Goal: Information Seeking & Learning: Understand process/instructions

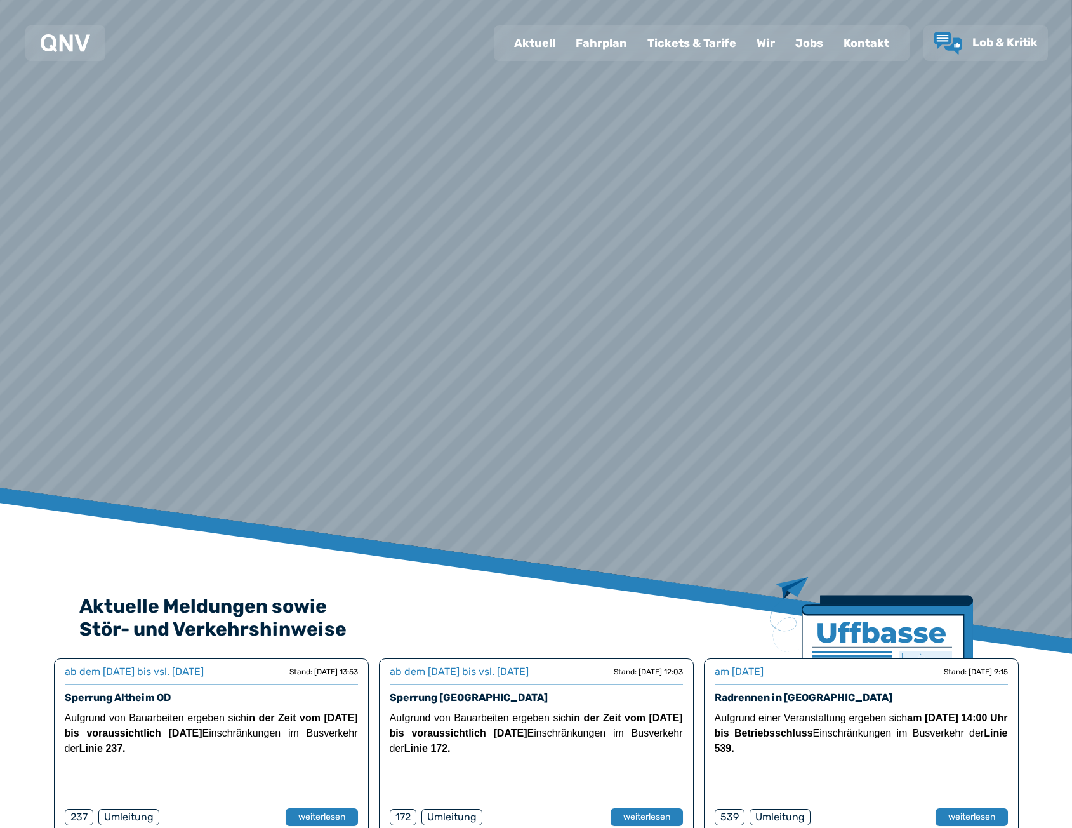
click at [597, 40] on div "Fahrplan" at bounding box center [602, 43] width 72 height 33
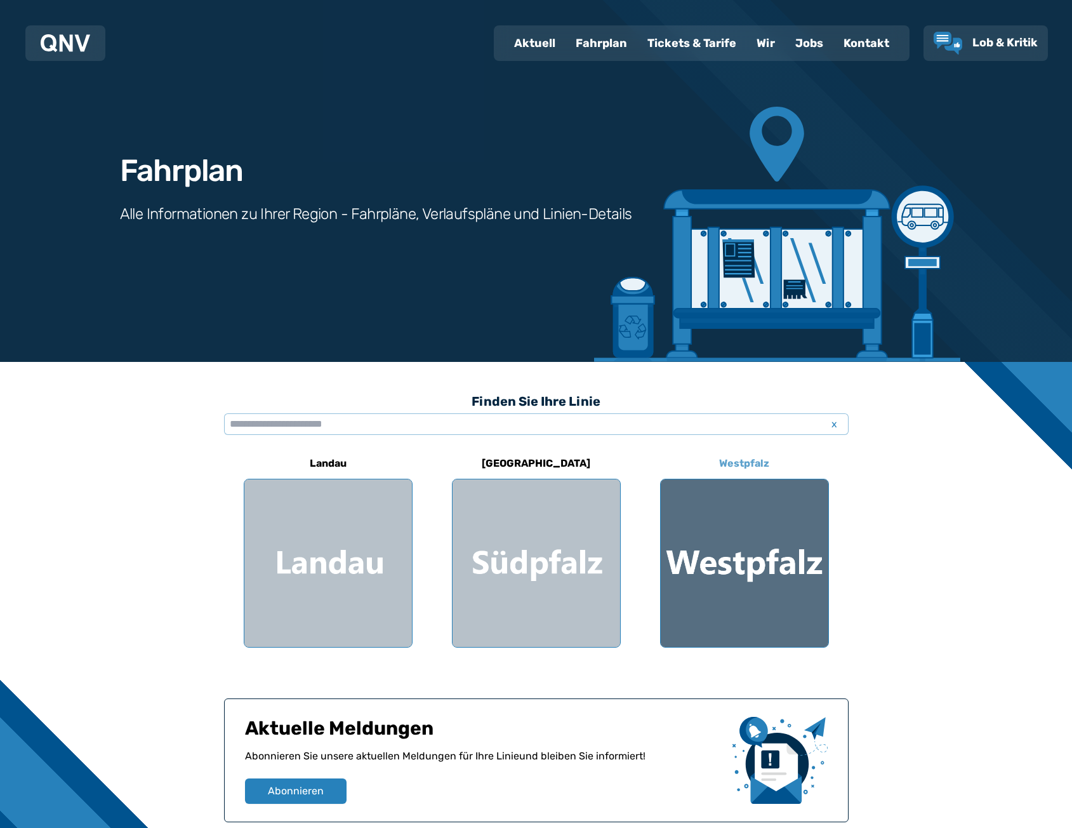
click at [747, 563] on div at bounding box center [745, 563] width 168 height 168
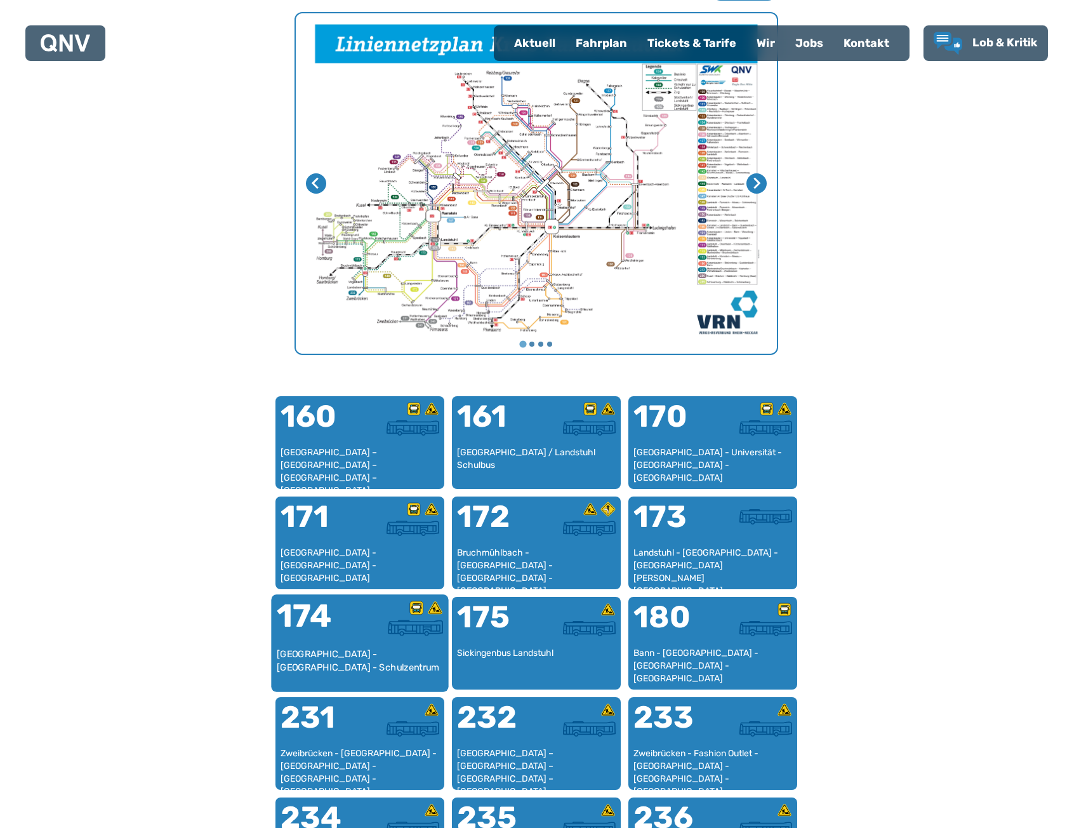
scroll to position [835, 0]
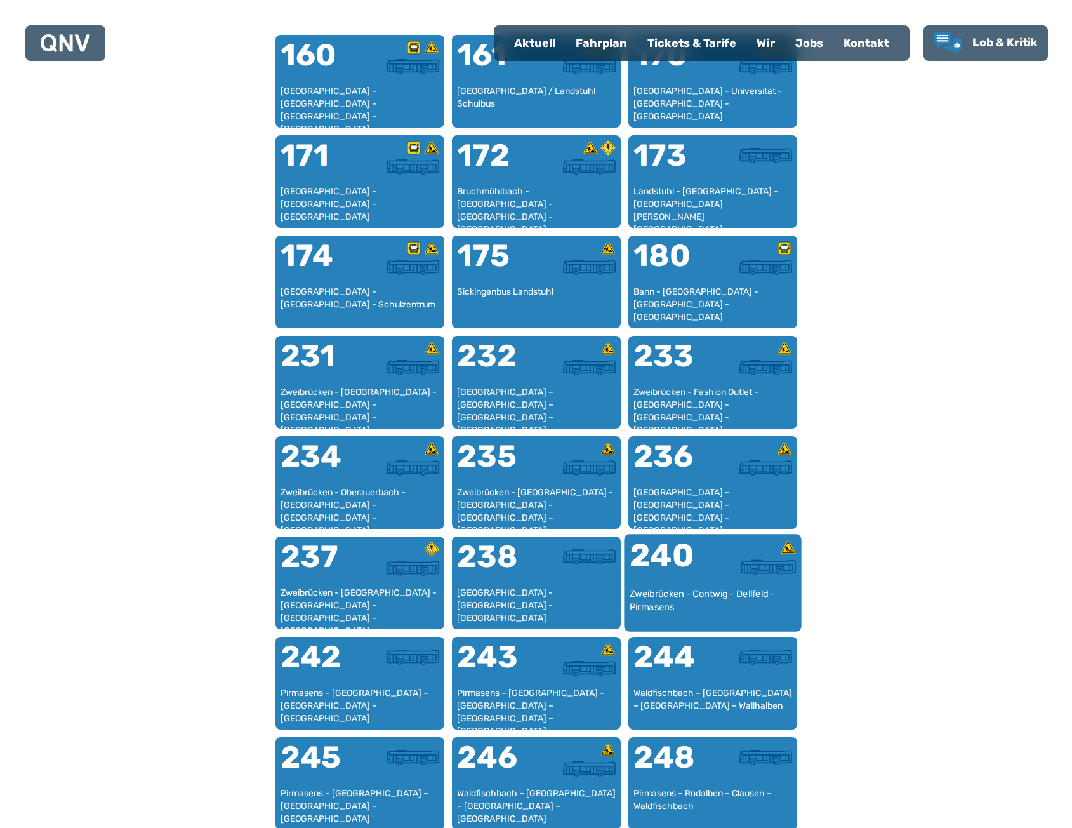
click at [692, 573] on div "240" at bounding box center [670, 564] width 83 height 48
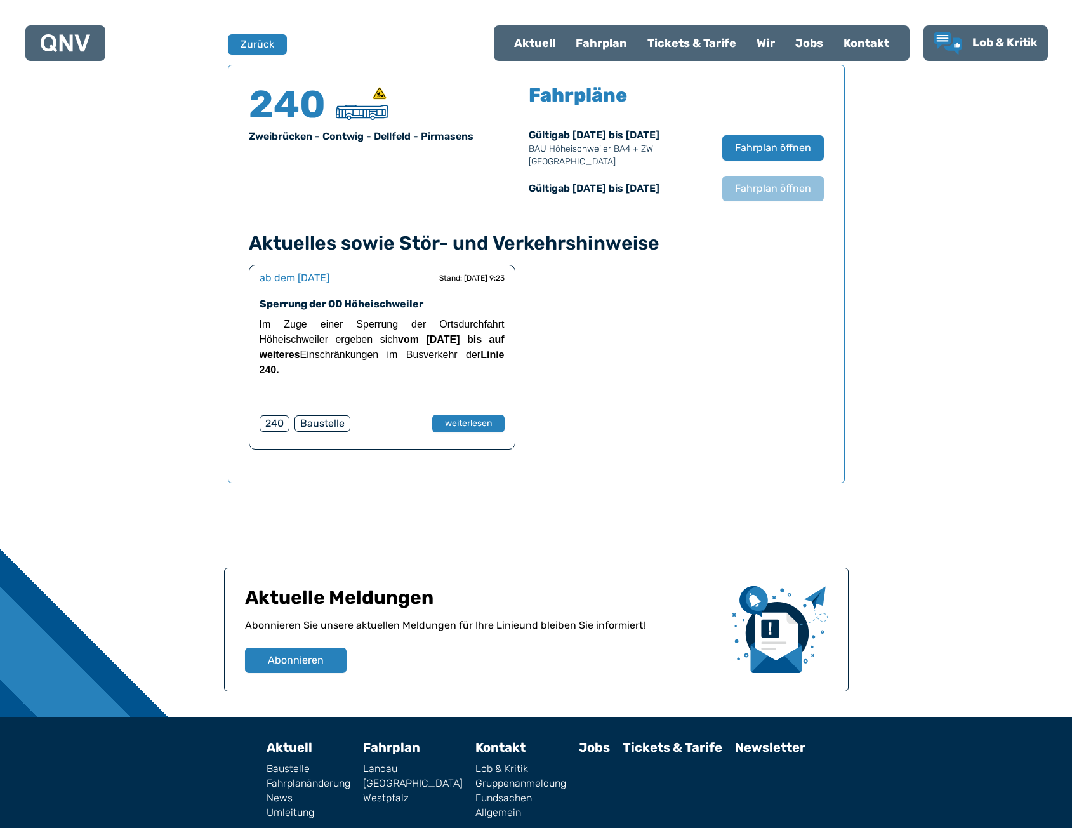
scroll to position [837, 0]
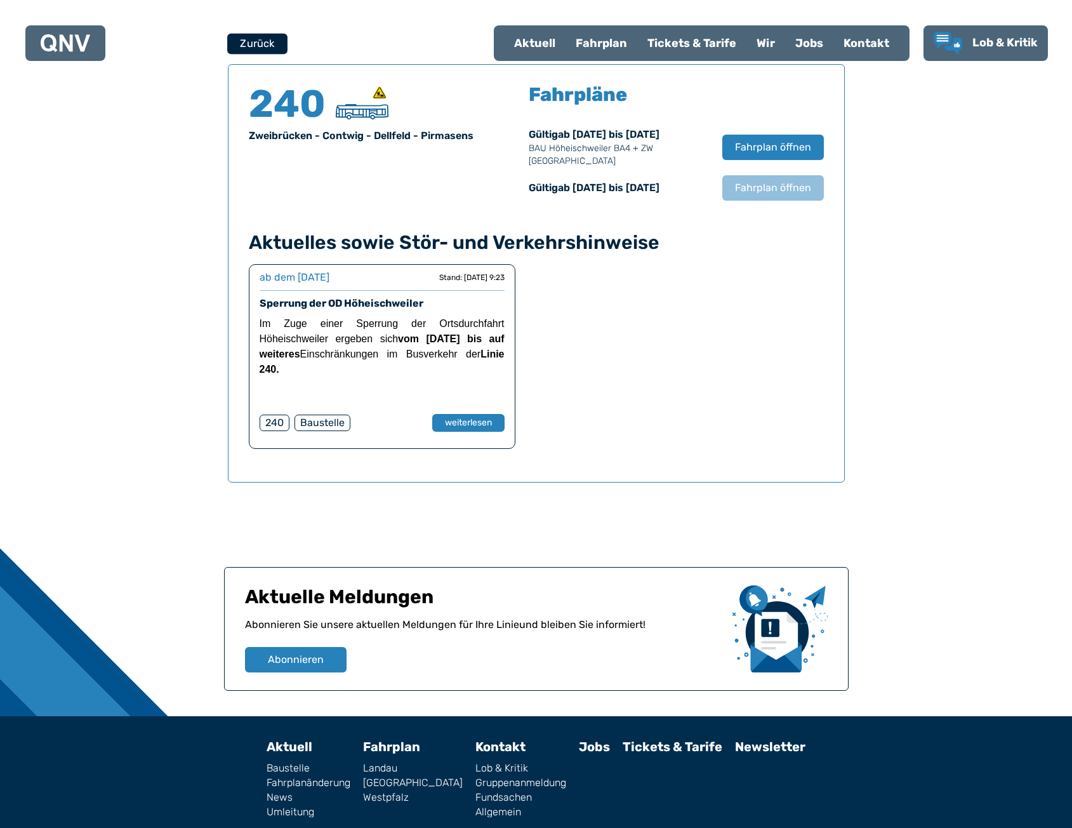
click at [260, 44] on button "Zurück" at bounding box center [257, 43] width 60 height 21
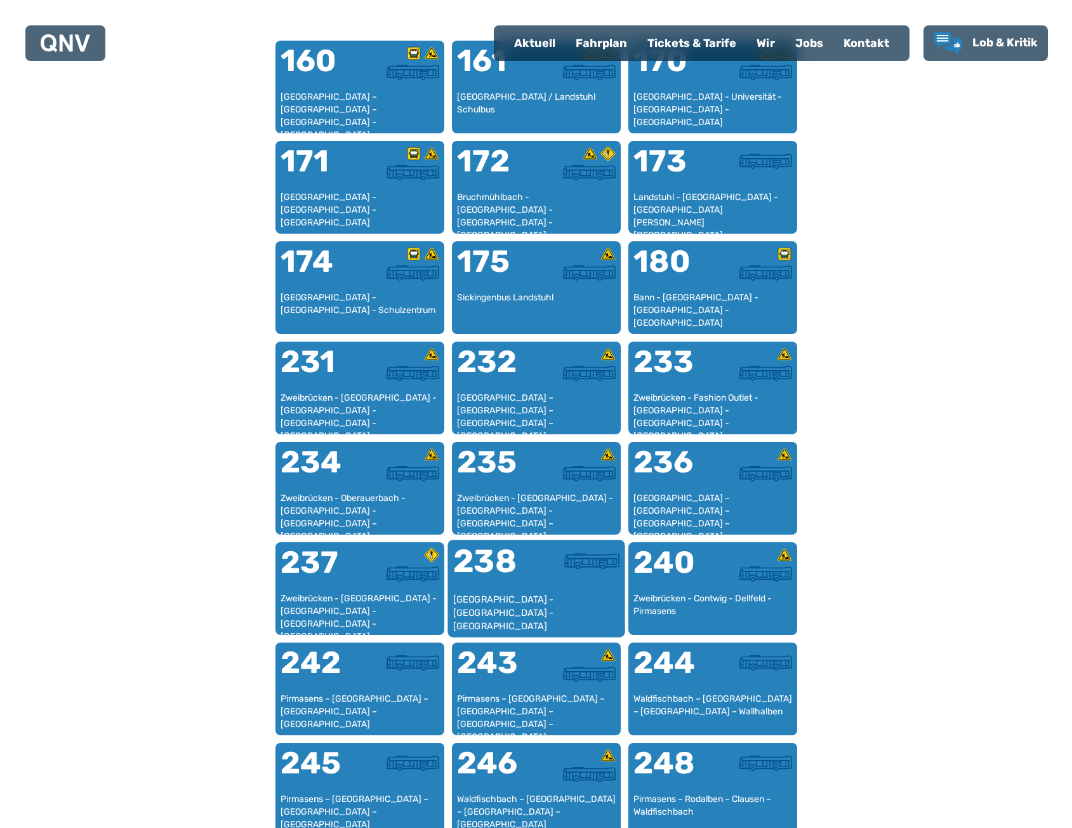
scroll to position [835, 0]
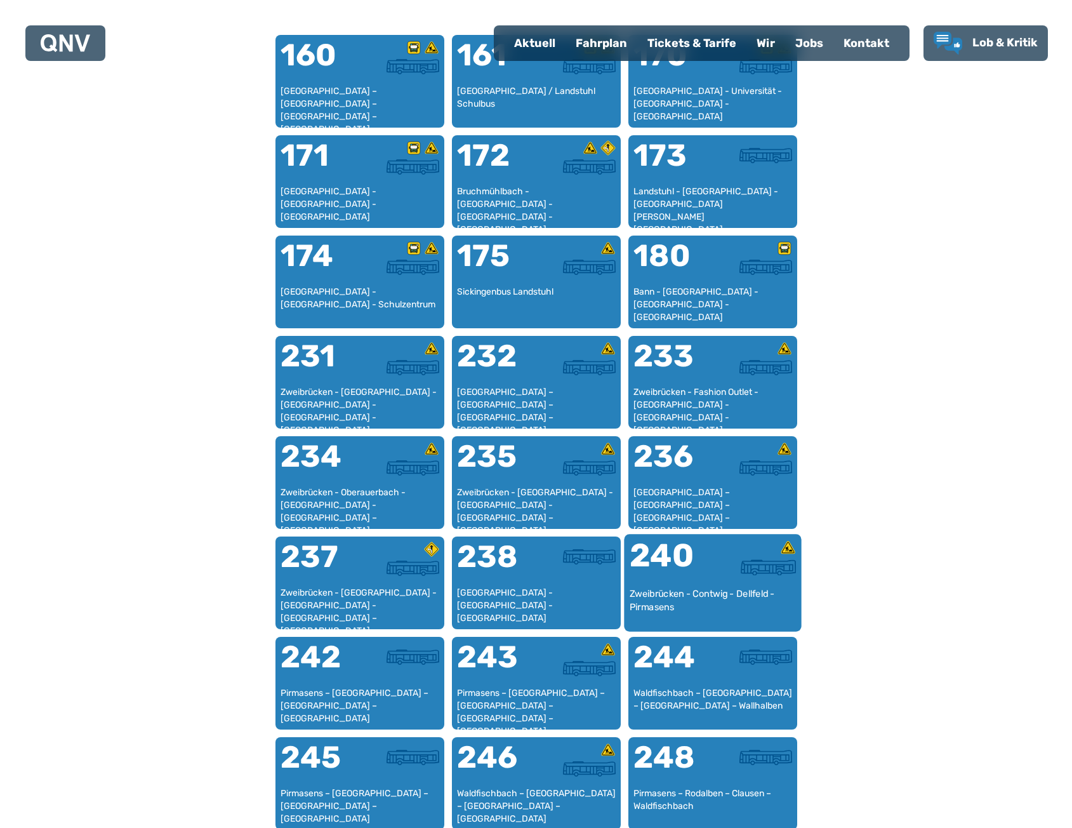
click at [680, 579] on div "240" at bounding box center [670, 564] width 83 height 48
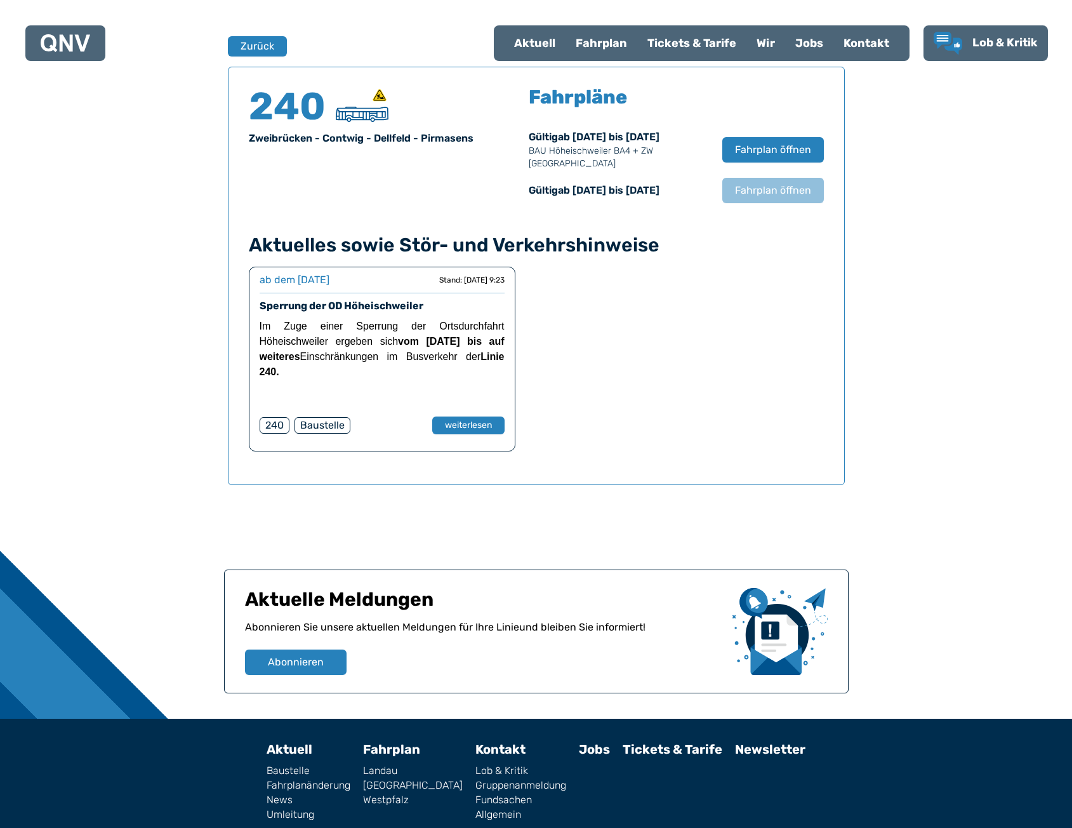
scroll to position [837, 0]
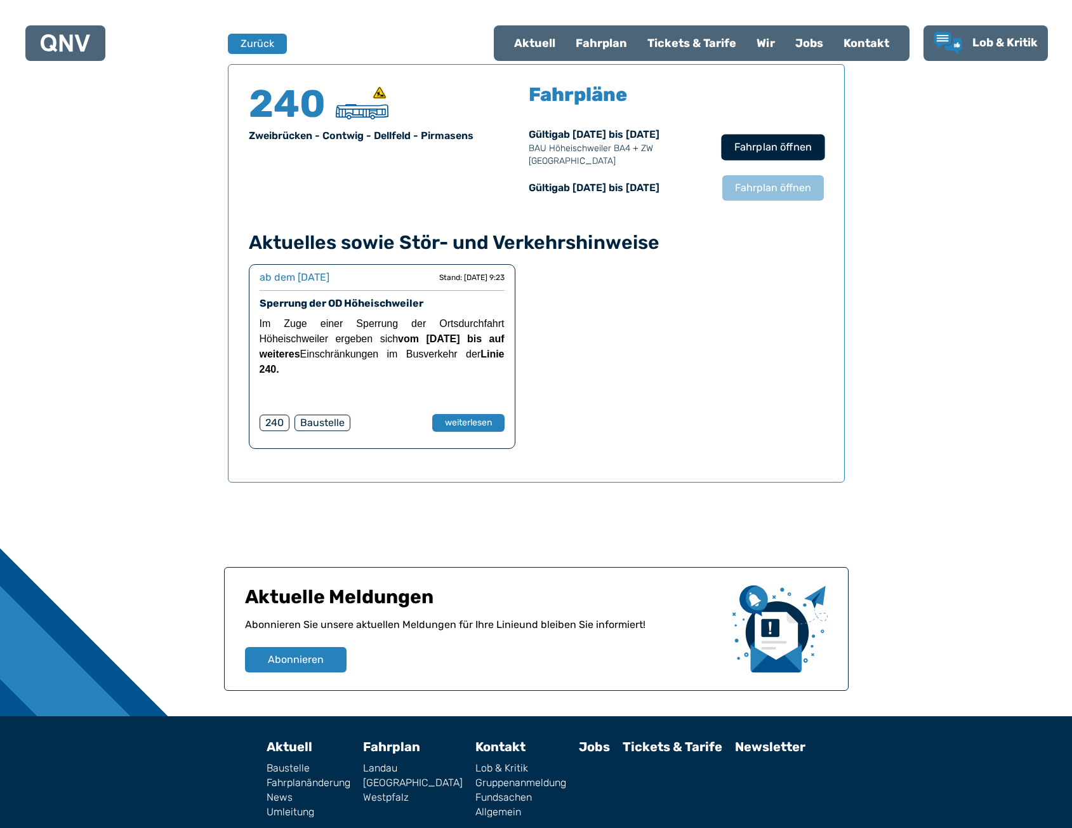
click at [783, 146] on span "Fahrplan öffnen" at bounding box center [772, 147] width 77 height 15
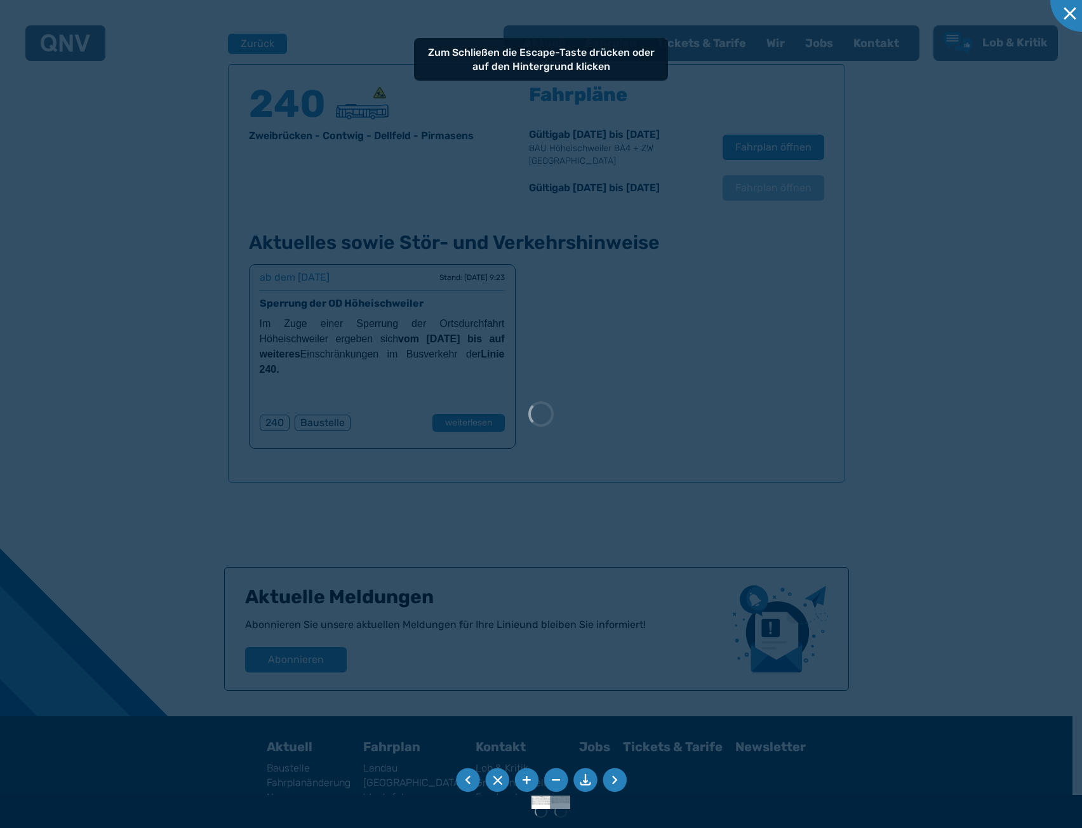
drag, startPoint x: 86, startPoint y: 145, endPoint x: 114, endPoint y: 125, distance: 34.5
click at [86, 144] on div at bounding box center [541, 414] width 1082 height 828
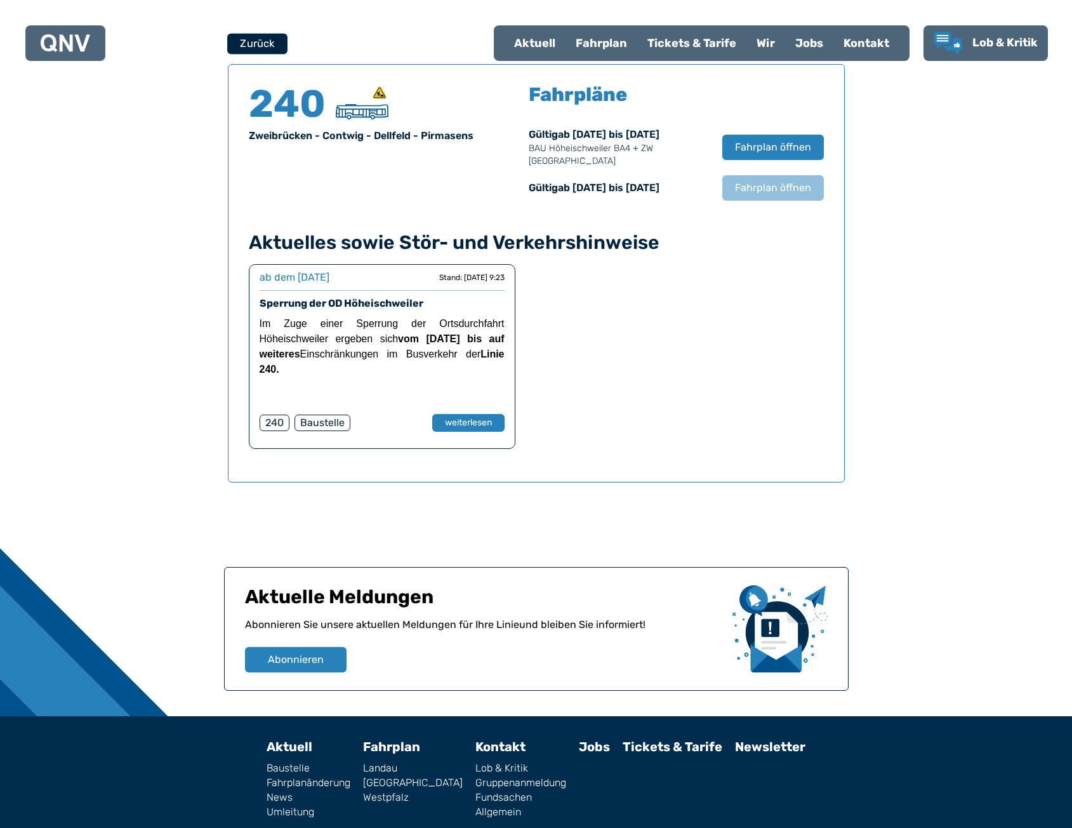
click at [248, 39] on button "Zurück" at bounding box center [257, 43] width 60 height 21
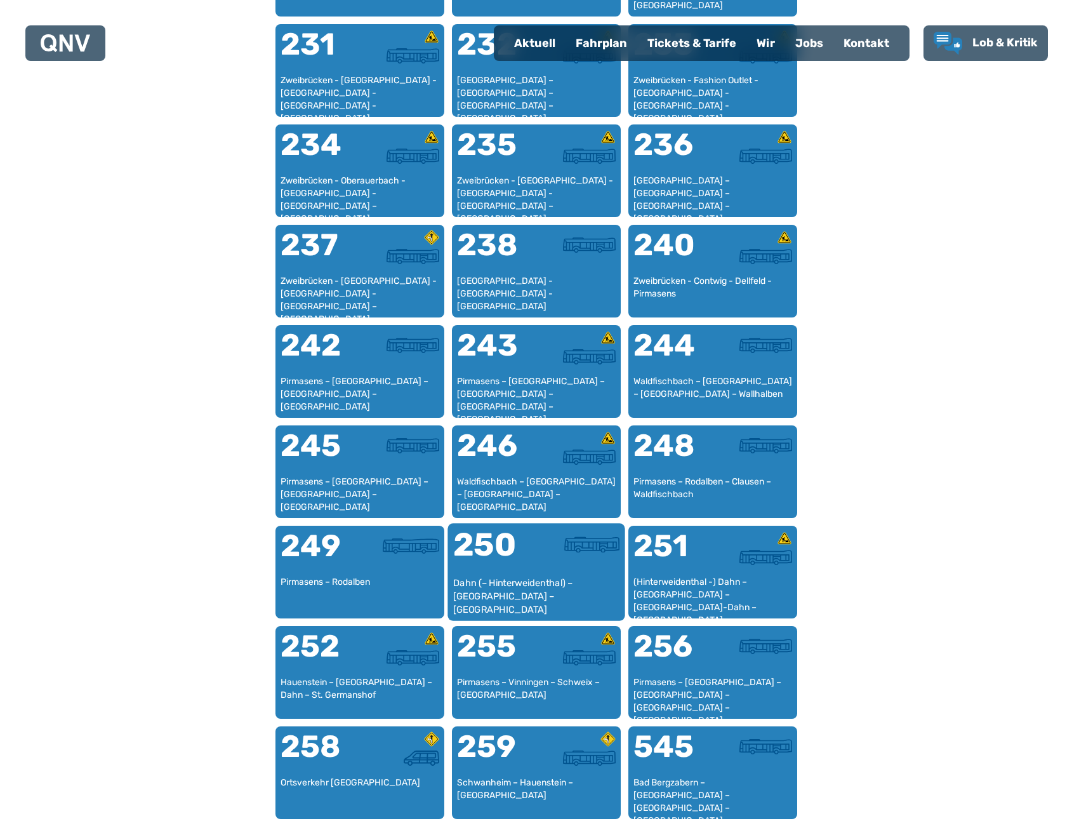
scroll to position [1153, 0]
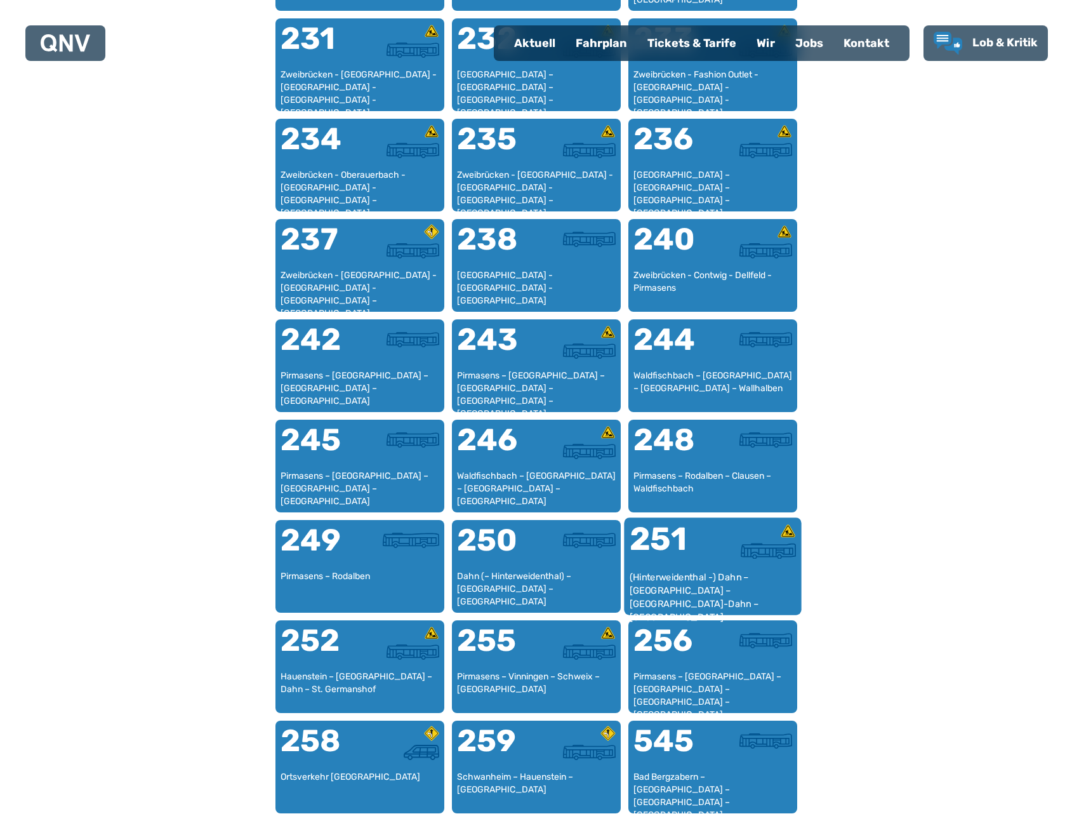
click at [696, 557] on div "251" at bounding box center [670, 547] width 83 height 48
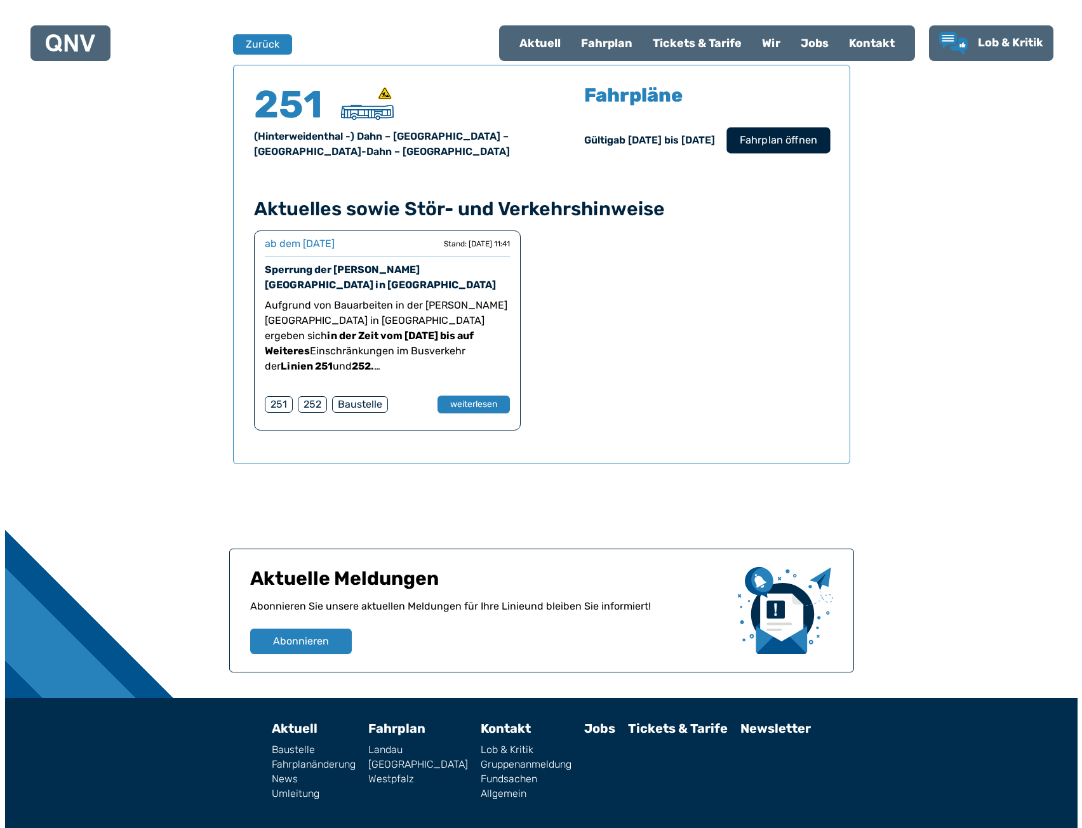
scroll to position [837, 0]
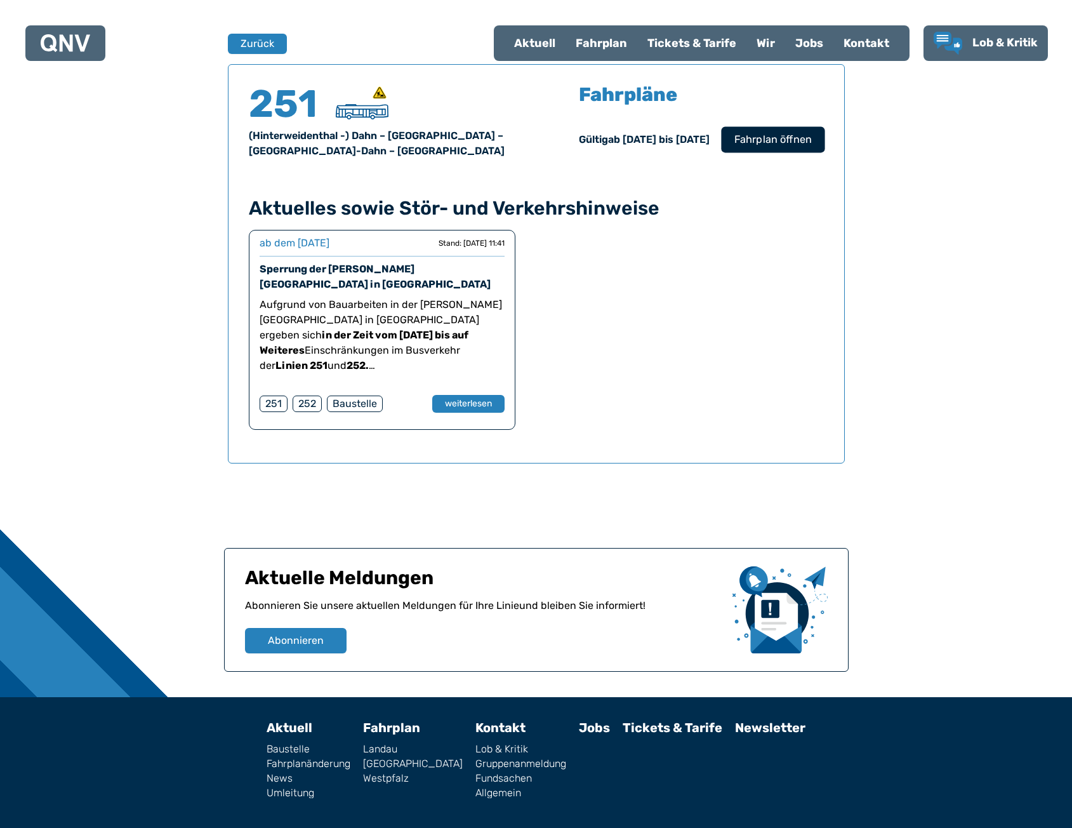
click at [769, 140] on span "Fahrplan öffnen" at bounding box center [772, 139] width 77 height 15
